Goal: Navigation & Orientation: Find specific page/section

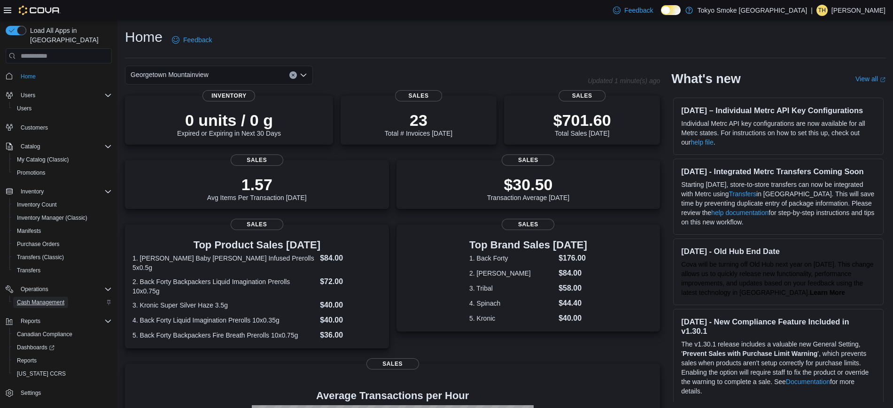
click at [40, 297] on span "Cash Management" at bounding box center [40, 302] width 47 height 11
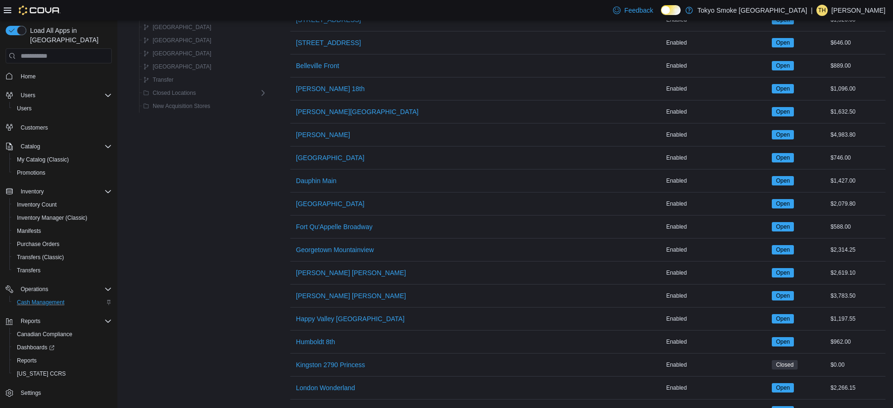
scroll to position [168, 0]
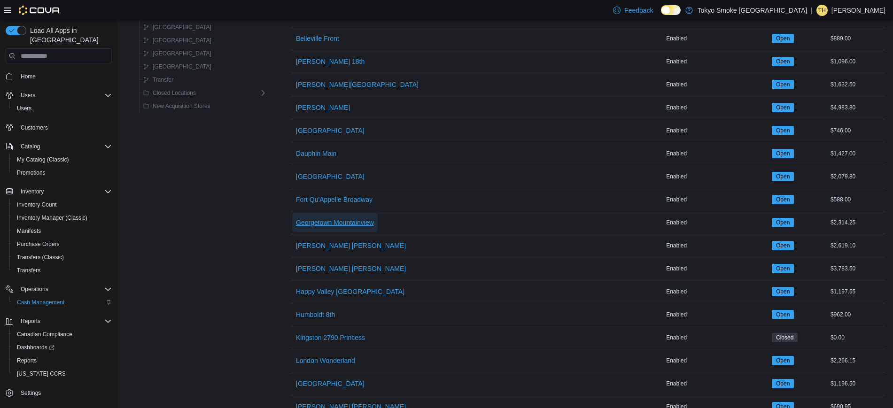
click at [324, 225] on span "Georgetown Mountainview" at bounding box center [335, 222] width 78 height 9
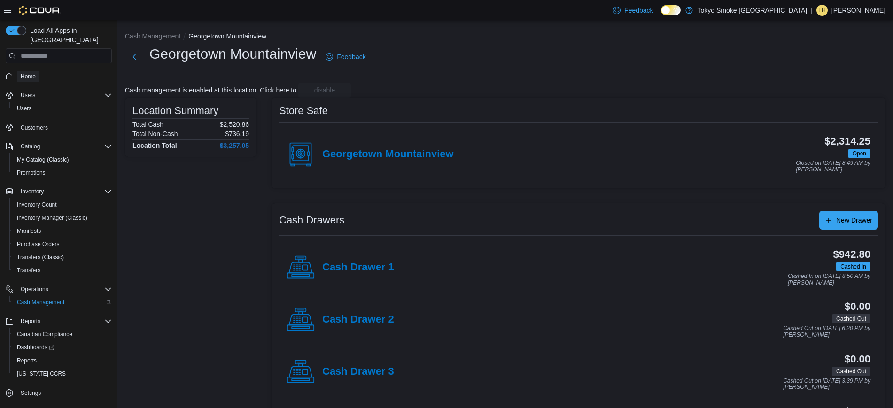
click at [34, 73] on span "Home" at bounding box center [28, 77] width 15 height 8
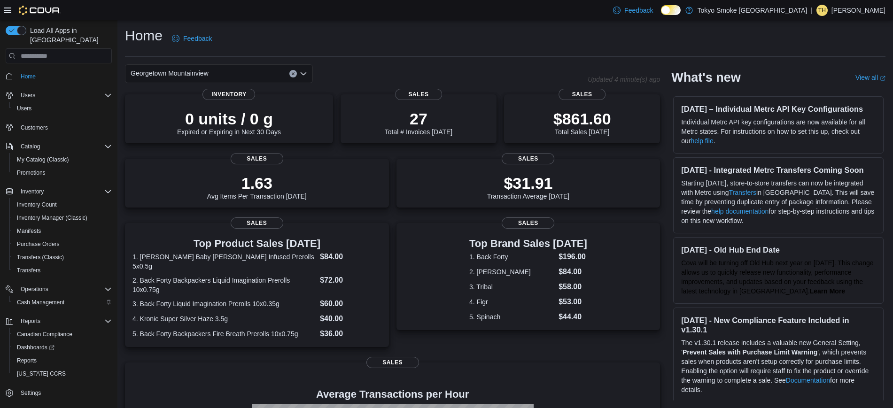
scroll to position [157, 0]
